Goal: Task Accomplishment & Management: Manage account settings

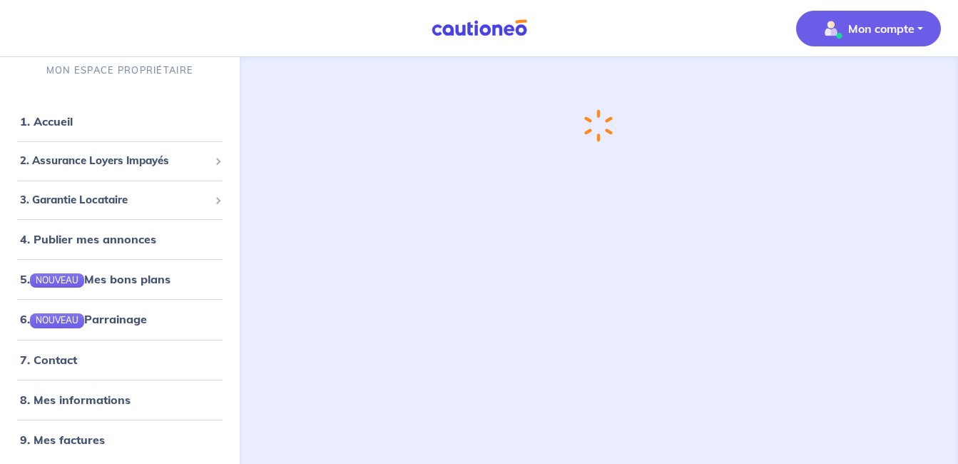
scroll to position [3, 0]
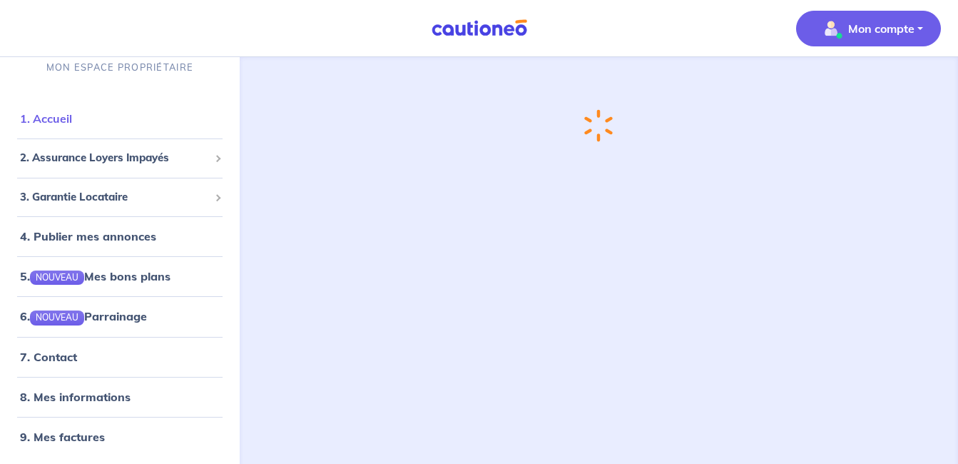
click at [68, 121] on link "1. Accueil" at bounding box center [46, 118] width 52 height 14
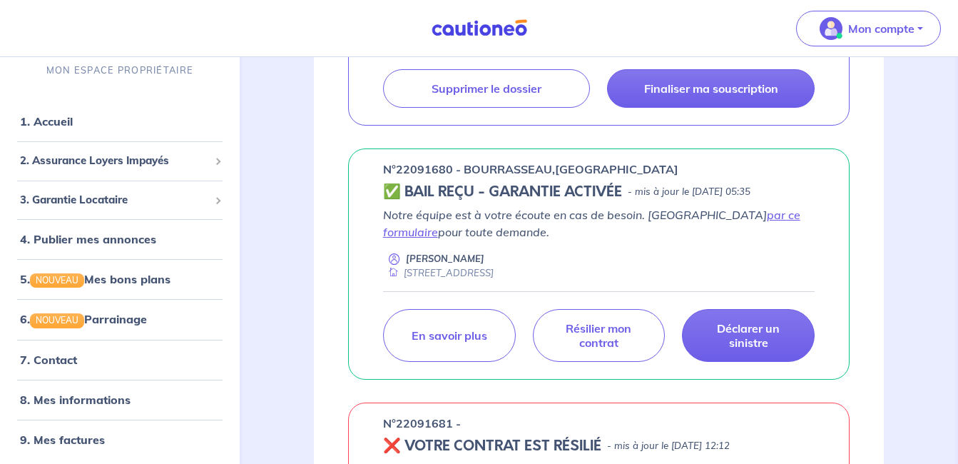
scroll to position [661, 0]
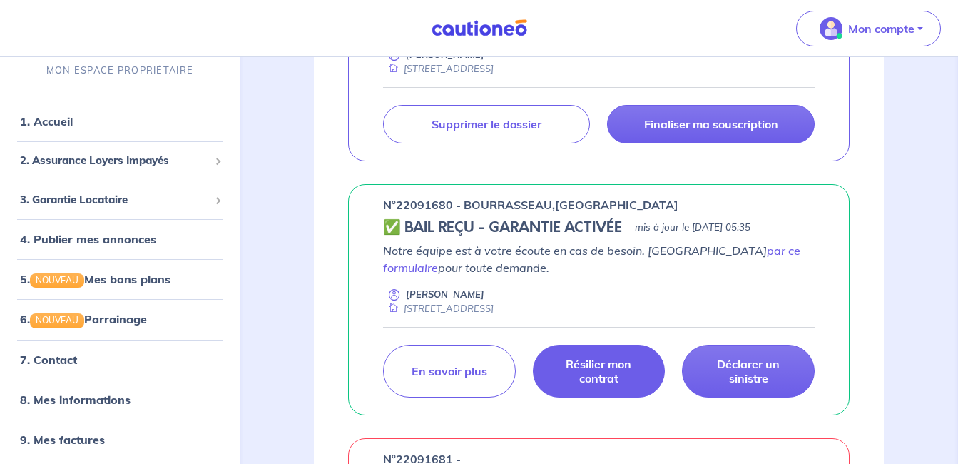
click at [607, 368] on p "Résilier mon contrat" at bounding box center [599, 371] width 97 height 29
